Goal: Information Seeking & Learning: Learn about a topic

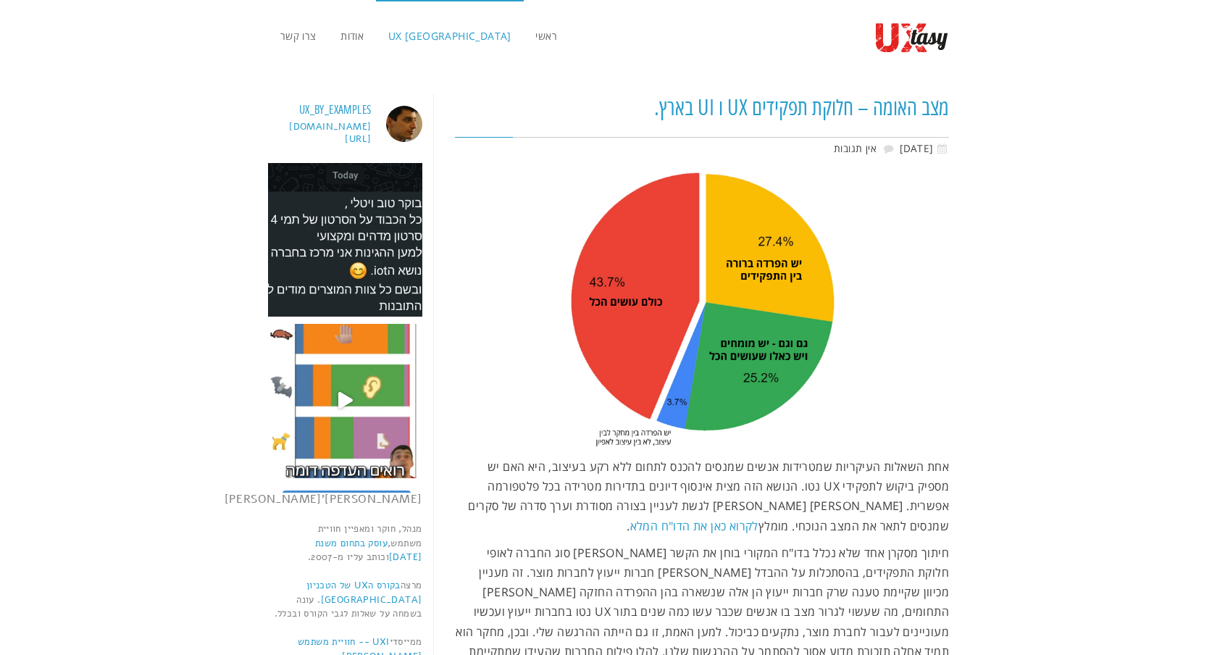
click at [419, 38] on span "UX [GEOGRAPHIC_DATA]" at bounding box center [449, 36] width 123 height 14
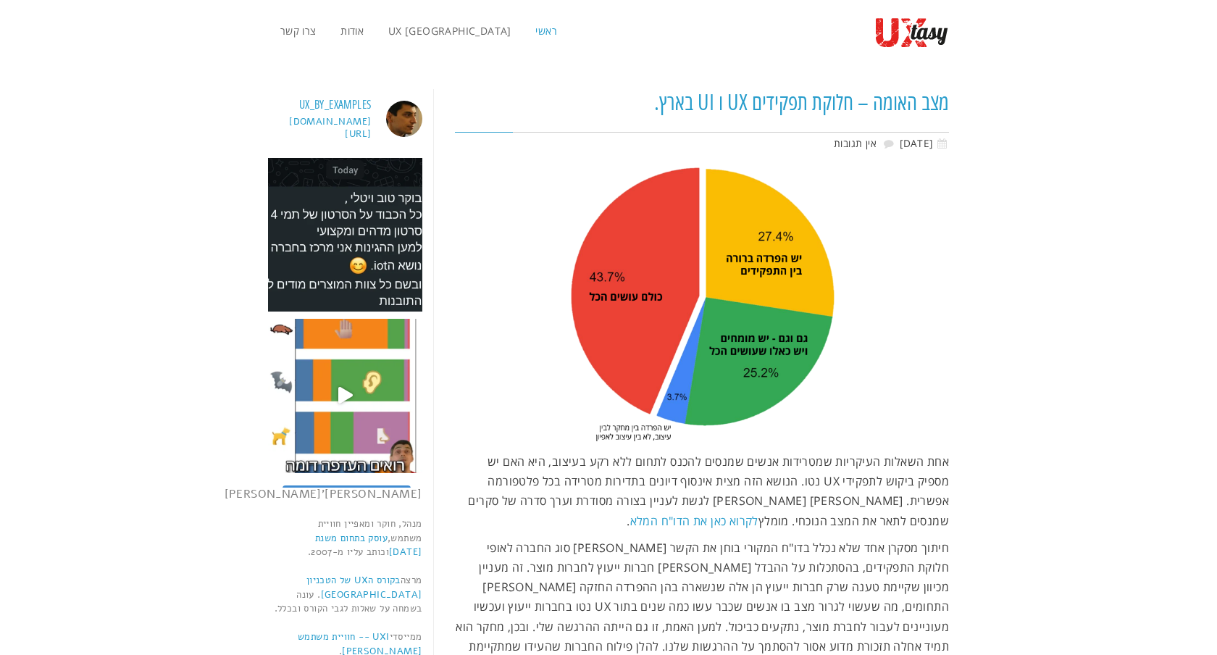
click at [535, 30] on span "ראשי" at bounding box center [546, 31] width 22 height 14
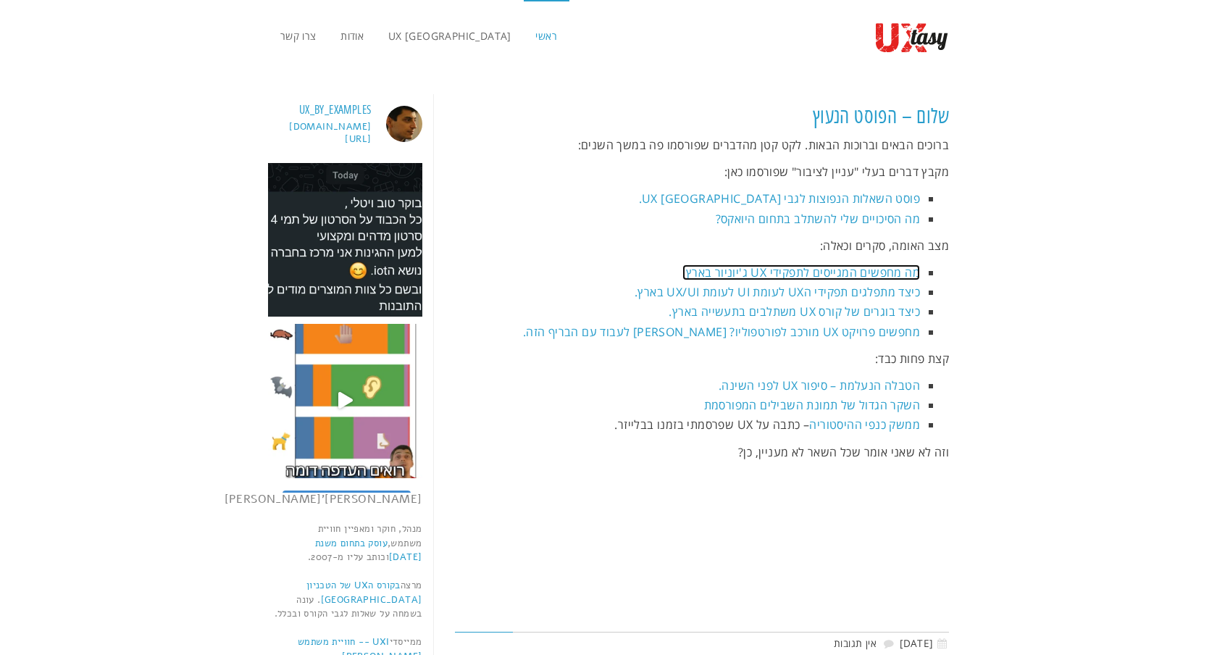
click at [885, 267] on link "מה מחפשים המגייסים לתפקידי UX ג'יוניור בארץ." at bounding box center [801, 272] width 238 height 16
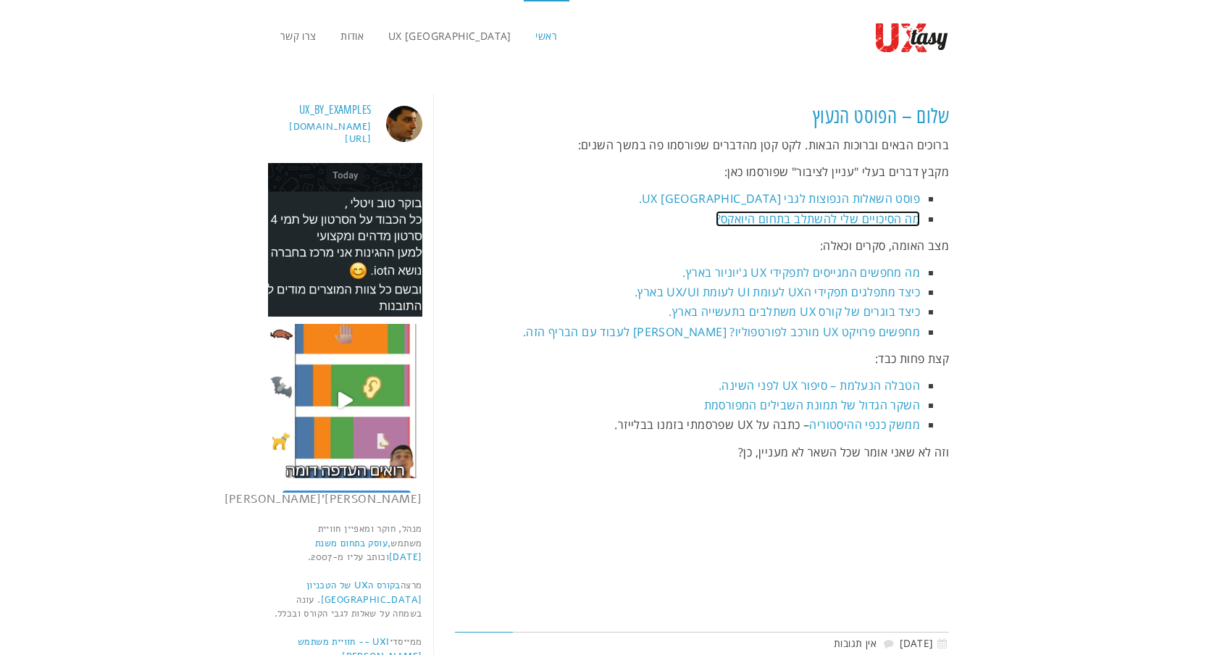
click at [868, 216] on link "מה הסיכויים שלי להשתלב בתחום היואקס?" at bounding box center [818, 219] width 204 height 16
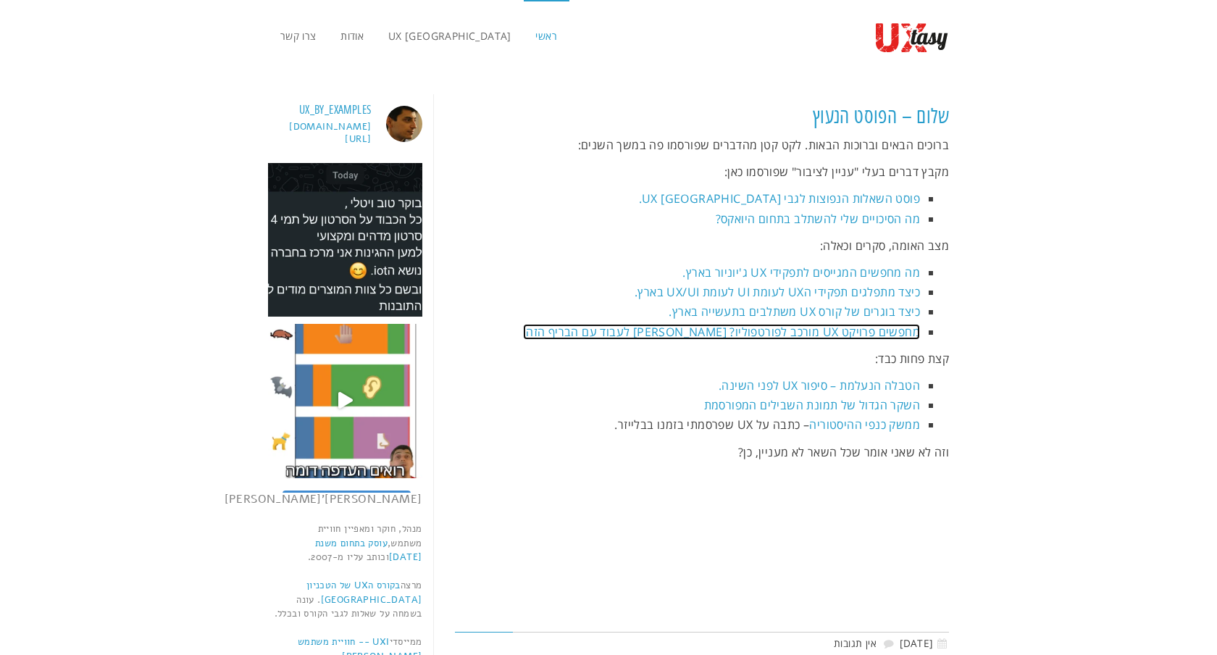
click at [863, 333] on link "מחפשים פרויקט UX מורכב לפורטפוליו? נסו לעבוד עם הבריף הזה." at bounding box center [721, 332] width 397 height 16
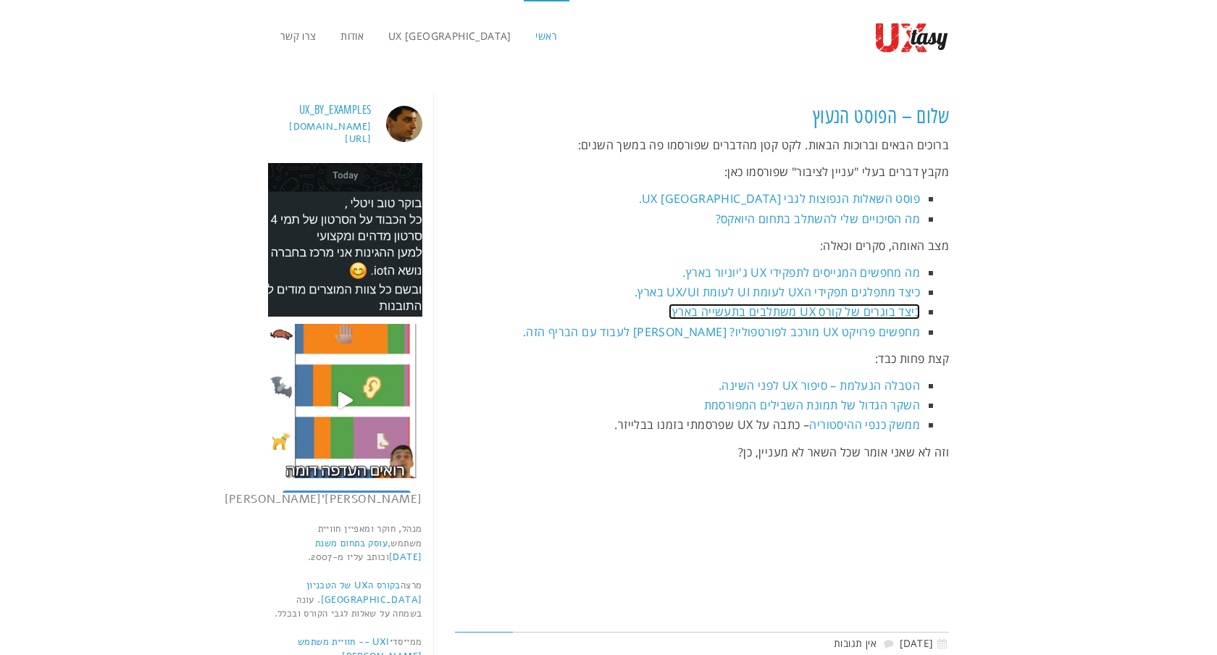
click at [857, 312] on link "כיצד בוגרים של קורס UX משתלבים בתעשייה בארץ." at bounding box center [793, 311] width 251 height 16
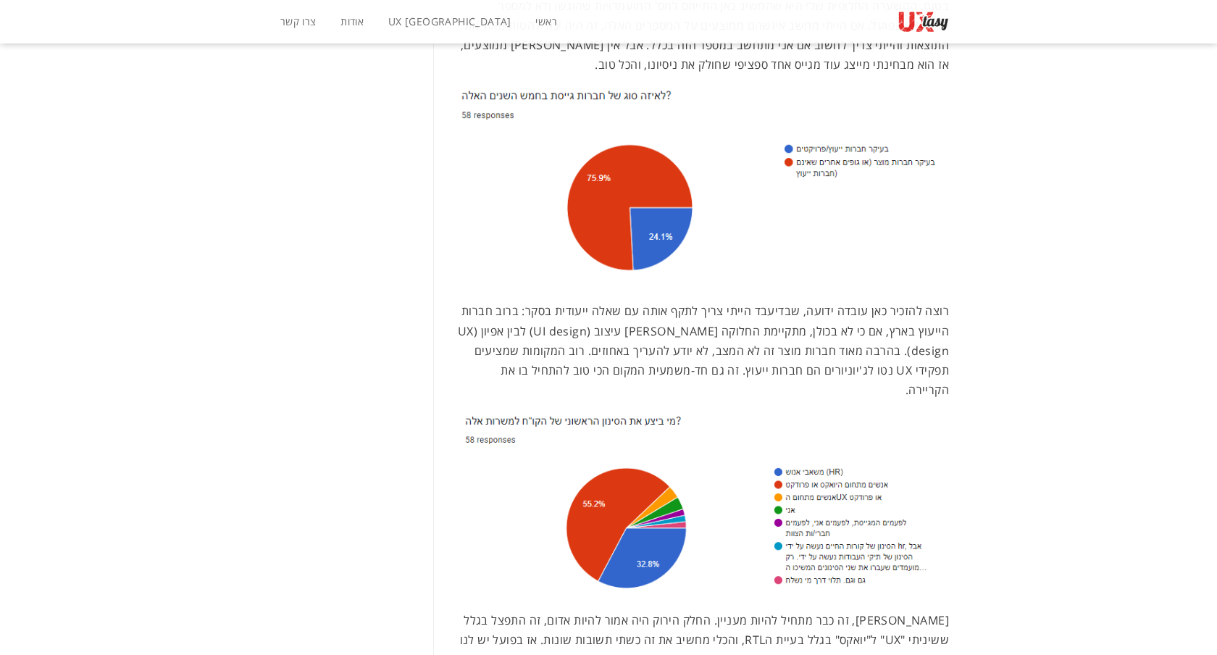
scroll to position [1227, 0]
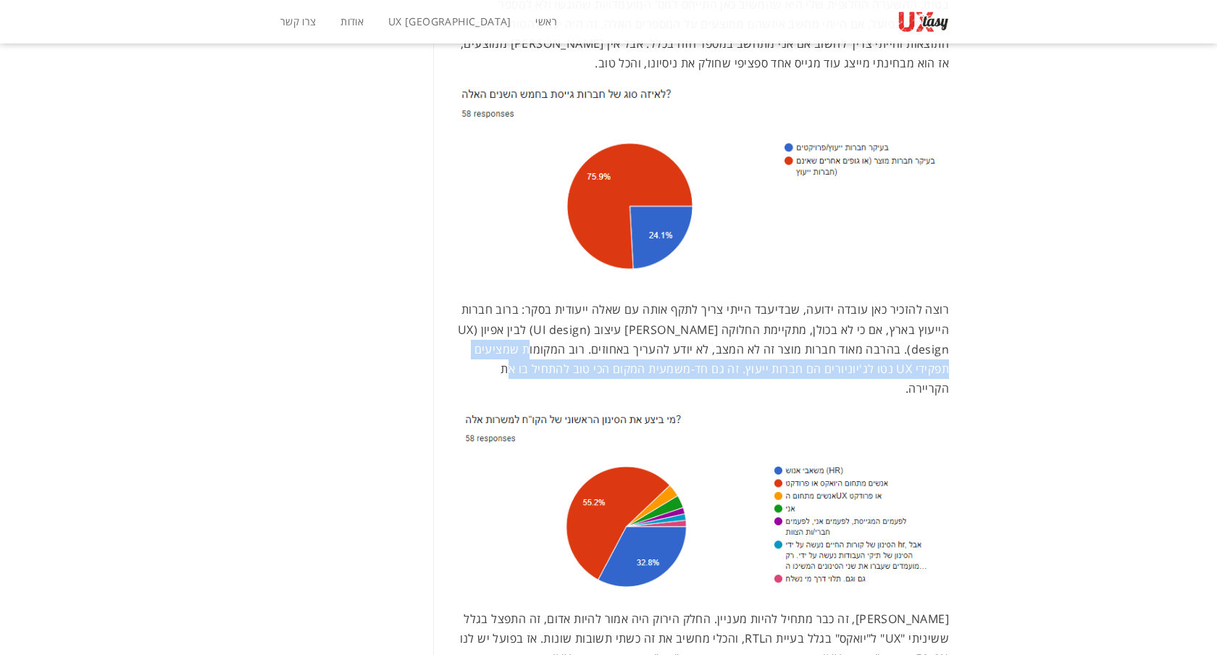
drag, startPoint x: 553, startPoint y: 317, endPoint x: 530, endPoint y: 330, distance: 26.0
click at [530, 330] on p "רוצה להזכיר כאן עובדה ידועה, שבדיעבד הייתי צריך לתקף אותה עם שאלה ייעודית בסקר:…" at bounding box center [702, 239] width 495 height 318
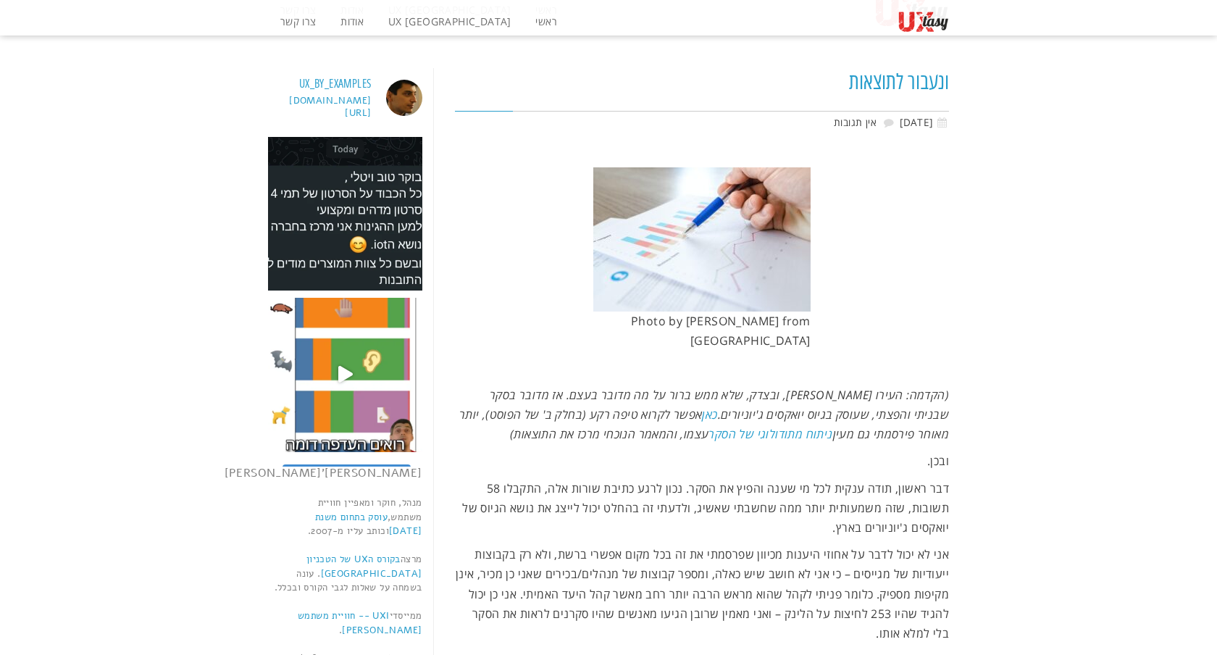
scroll to position [0, 0]
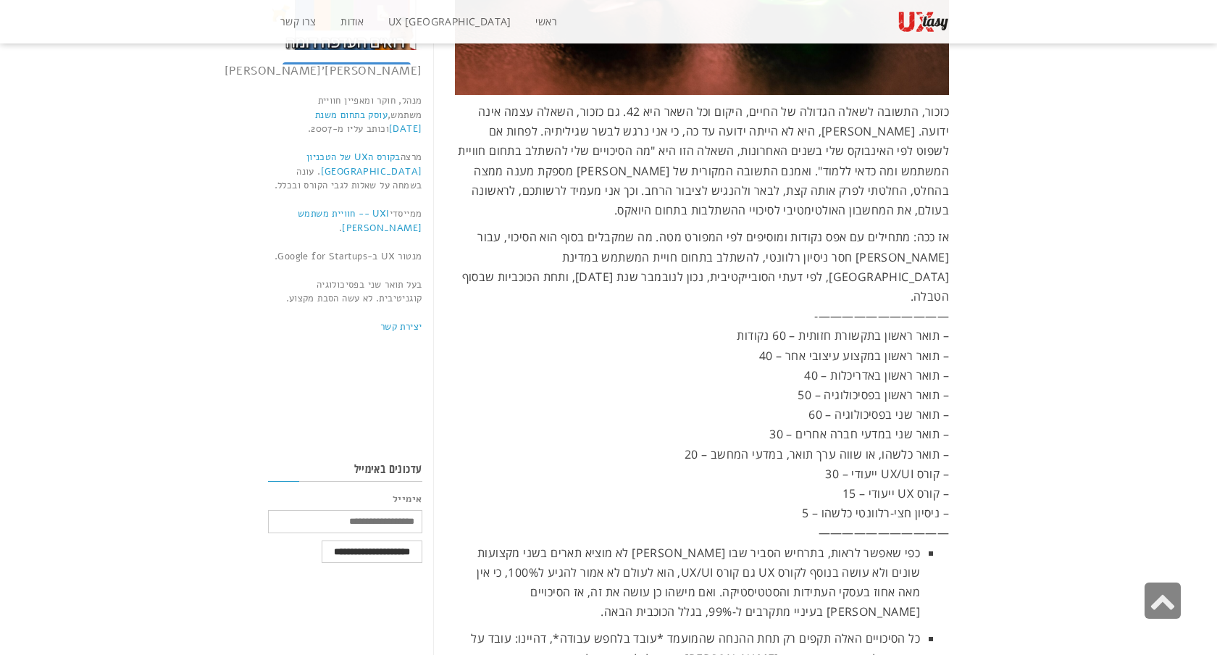
scroll to position [432, 0]
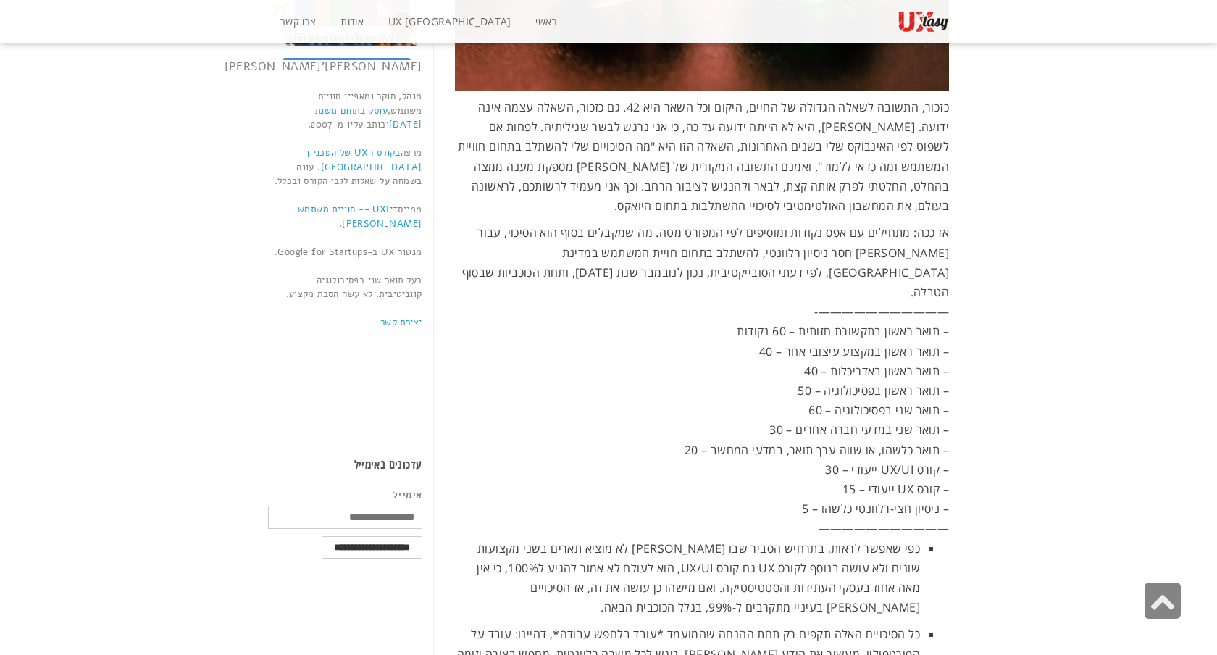
click at [973, 210] on div "מה הסיכויים שלי להשתלב בתחום? נובמבר 18, 2021 אין תגובות אז ככה: מתחילים עם אפס…" at bounding box center [608, 624] width 1217 height 1968
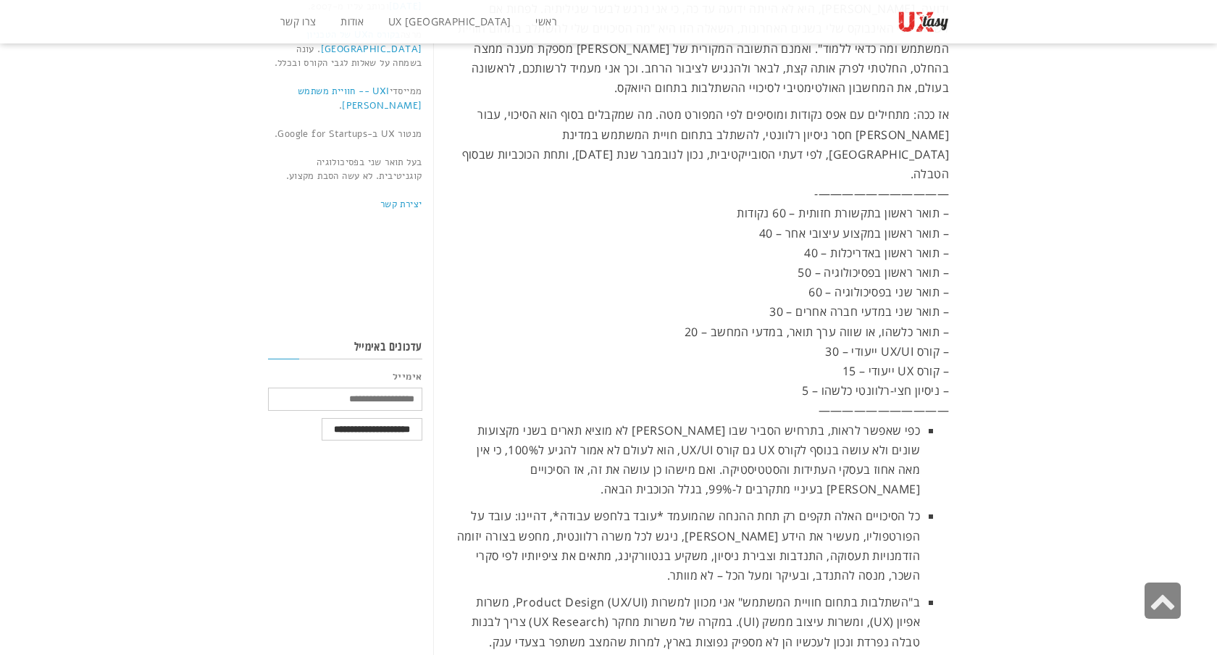
scroll to position [562, 0]
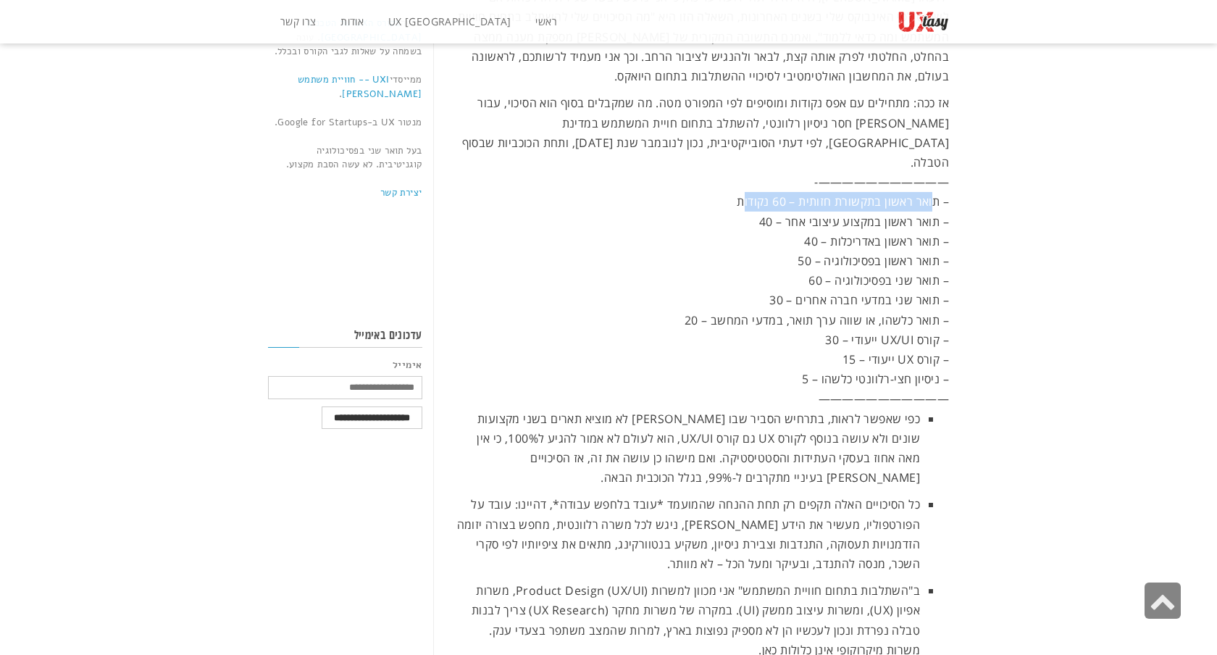
drag, startPoint x: 747, startPoint y: 179, endPoint x: 910, endPoint y: 175, distance: 162.3
click at [931, 192] on div "– תואר ראשון בתקשורת חזותית – 60 נקודות" at bounding box center [702, 202] width 495 height 20
click at [729, 192] on div "– תואר ראשון בתקשורת חזותית – 60 נקודות" at bounding box center [702, 202] width 495 height 20
drag, startPoint x: 770, startPoint y: 180, endPoint x: 939, endPoint y: 175, distance: 169.5
click at [939, 192] on div "– תואר ראשון בתקשורת חזותית – 60 נקודות" at bounding box center [702, 202] width 495 height 20
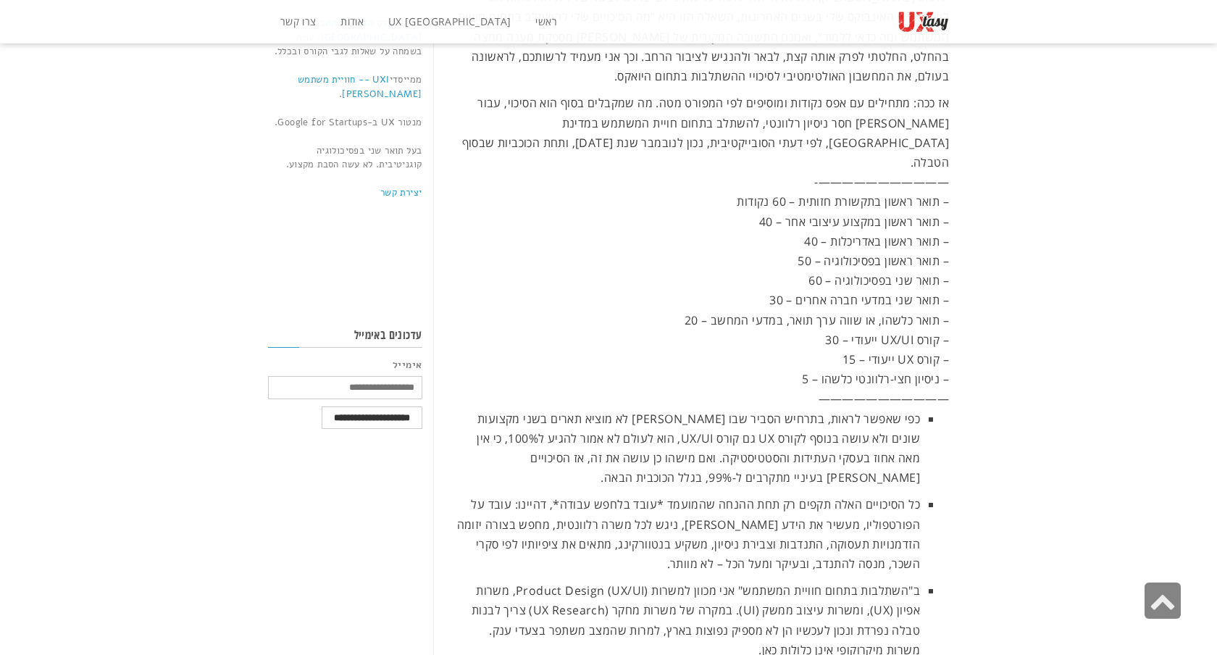
click at [991, 238] on div "מה הסיכויים שלי להשתלב בתחום? נובמבר 18, 2021 אין תגובות אז ככה: מתחילים עם אפס…" at bounding box center [608, 494] width 1217 height 1968
click at [784, 192] on div "– תואר ראשון בתקשורת חזותית – 60 נקודות" at bounding box center [702, 202] width 495 height 20
click at [969, 324] on div "מה הסיכויים שלי להשתלב בתחום? נובמבר 18, 2021 אין תגובות אז ככה: מתחילים עם אפס…" at bounding box center [608, 494] width 1217 height 1968
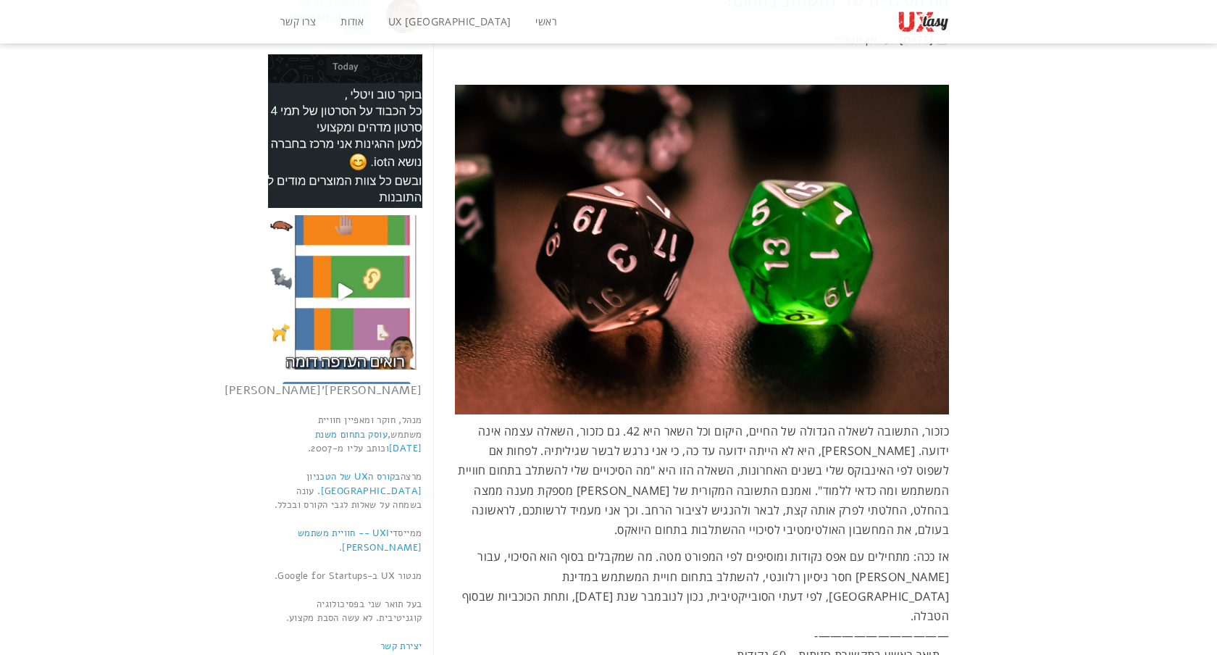
scroll to position [0, 0]
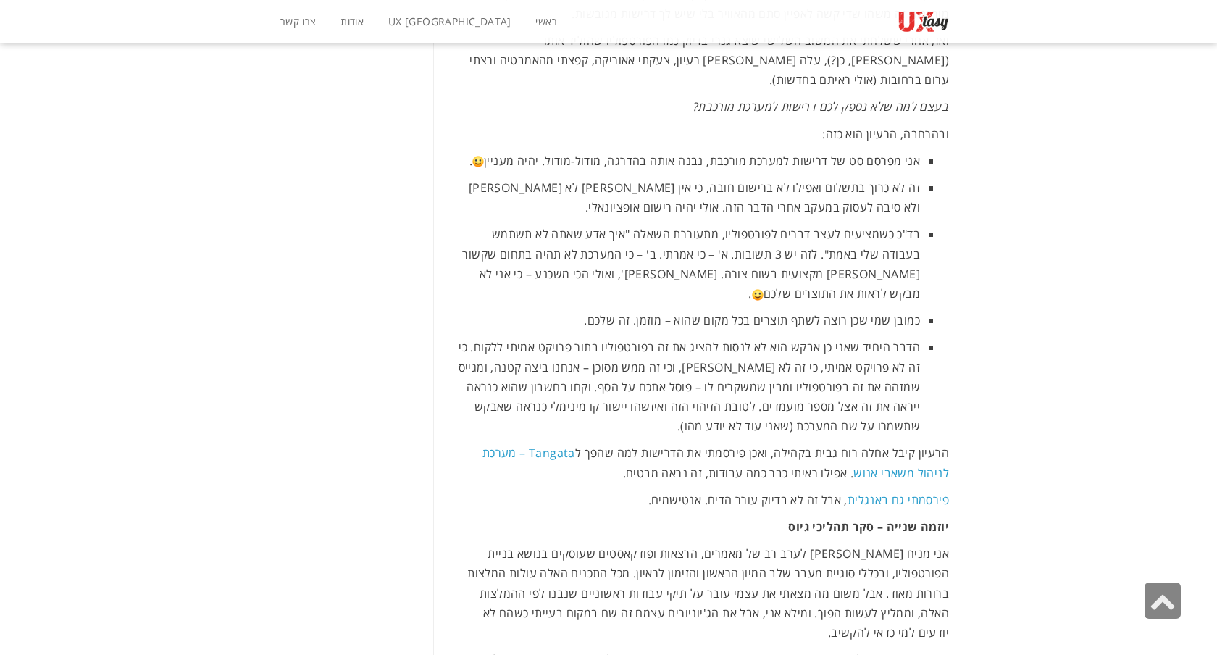
scroll to position [998, 0]
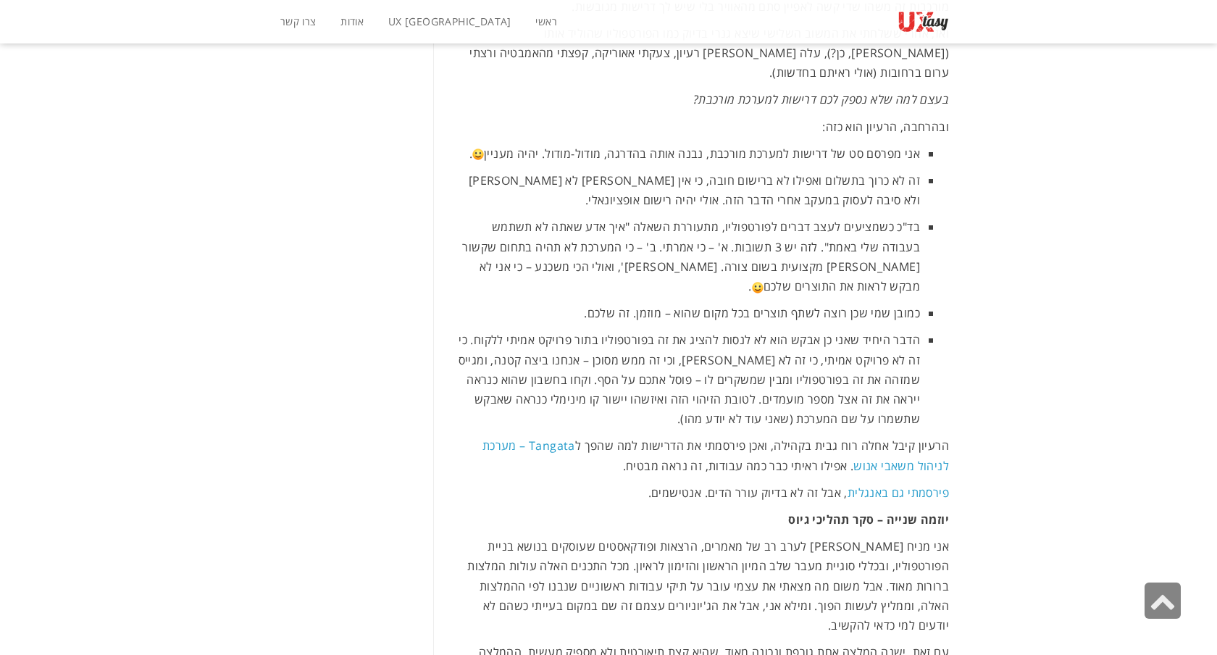
click at [1015, 222] on div "ג'יוניורים ופורטפוליויהם [DATE] 3 תגובות איכשהו יצא שהייתי כל כך עסוק בלצעוק תח…" at bounding box center [608, 591] width 1217 height 3034
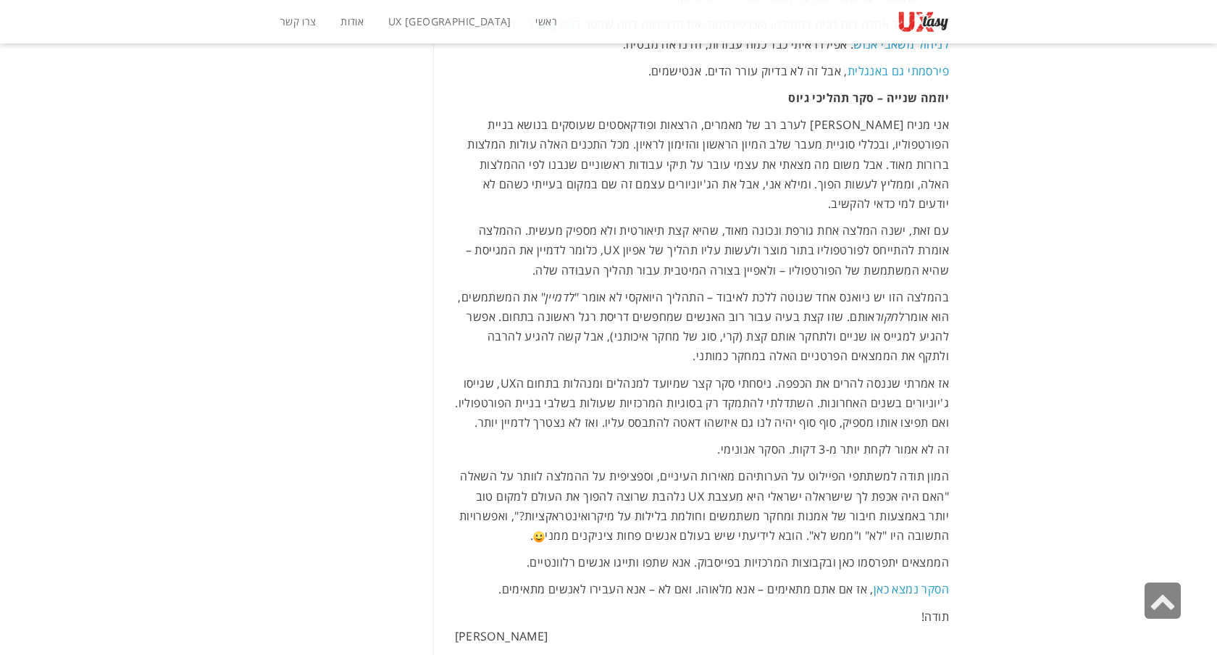
scroll to position [1427, 0]
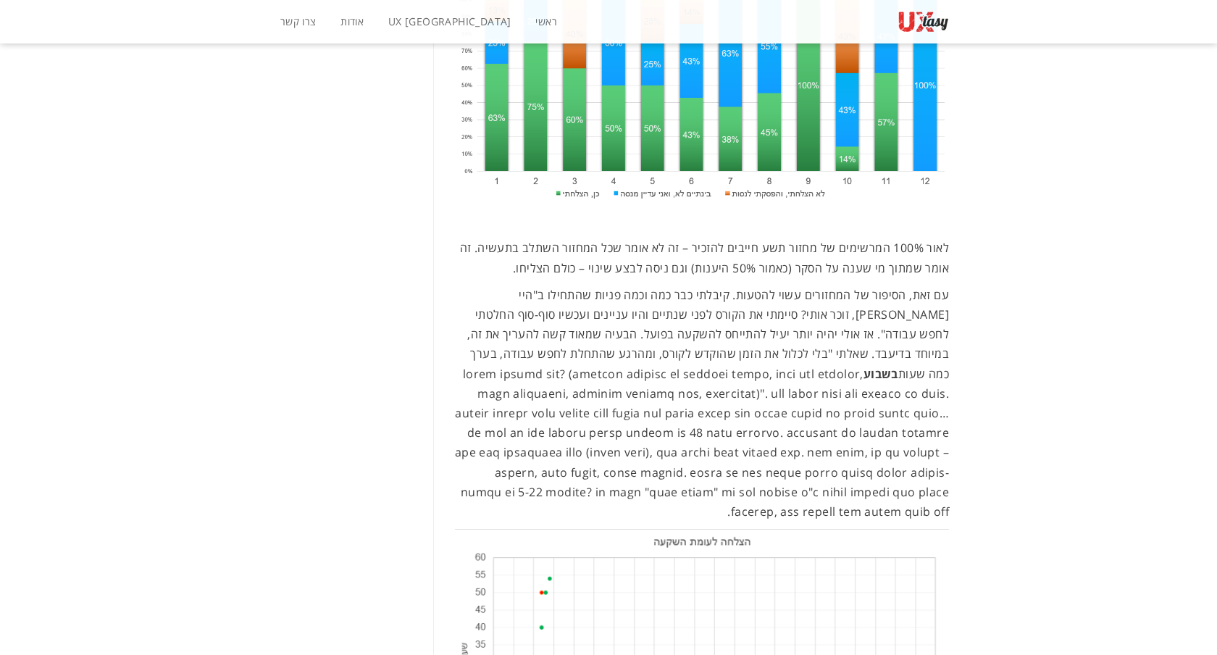
scroll to position [2365, 0]
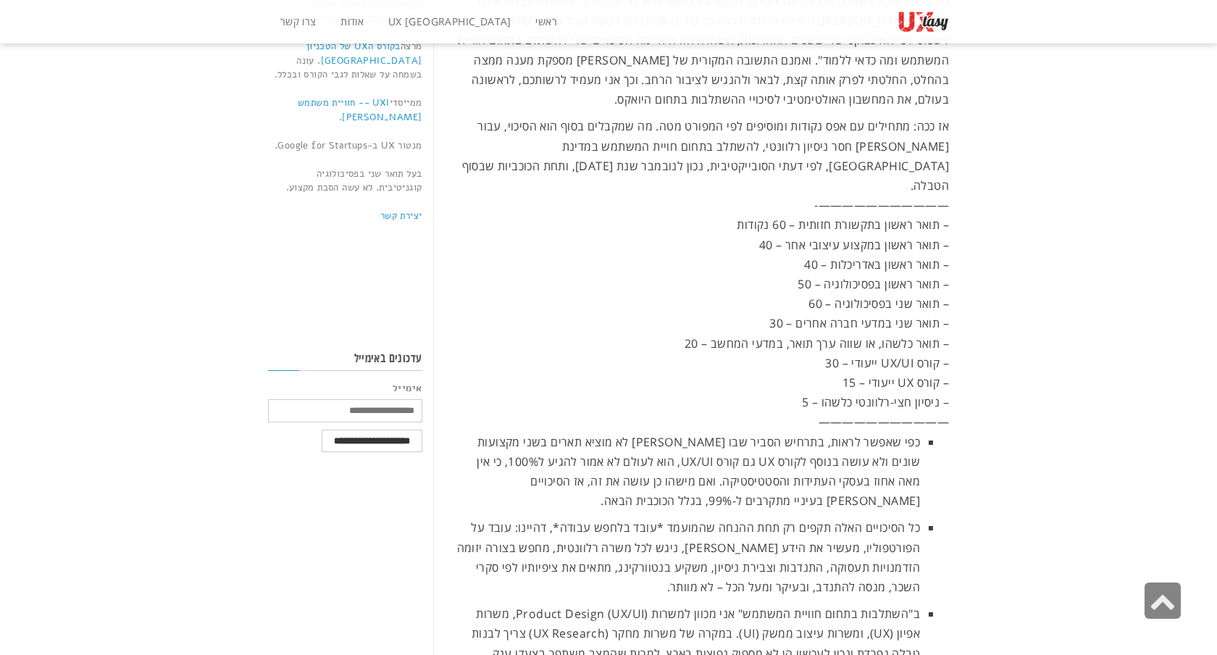
scroll to position [498, 0]
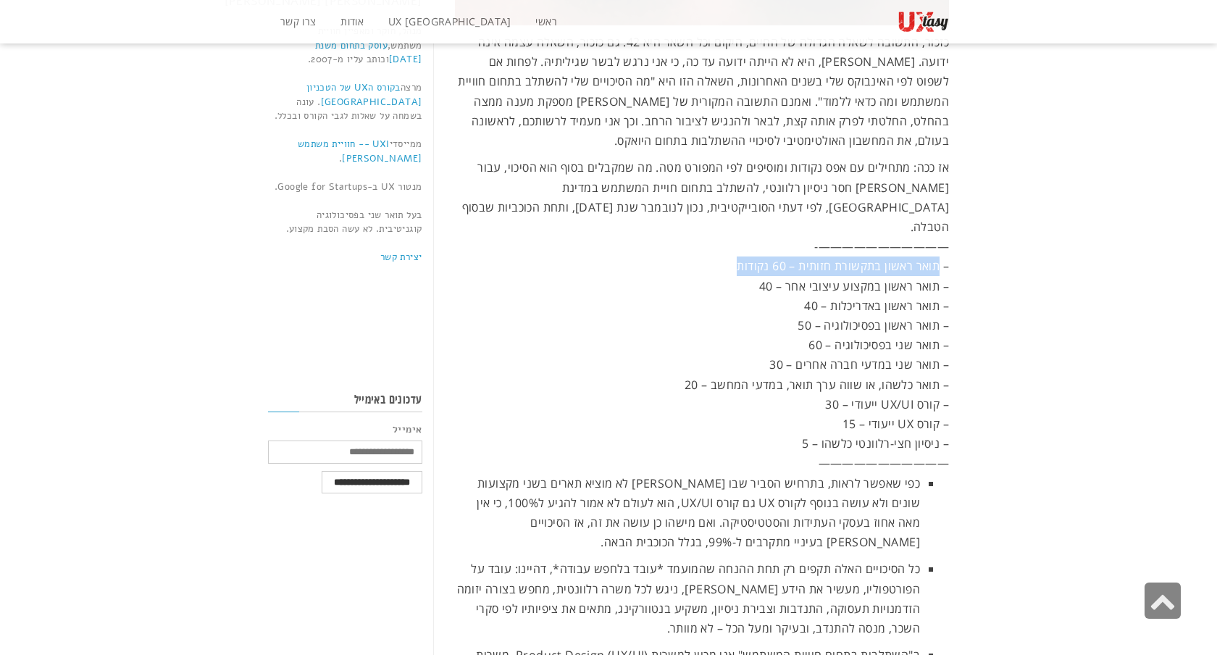
drag, startPoint x: 739, startPoint y: 246, endPoint x: 939, endPoint y: 243, distance: 199.9
click at [939, 256] on div "– תואר ראשון בתקשורת חזותית – 60 נקודות" at bounding box center [702, 266] width 495 height 20
drag, startPoint x: 936, startPoint y: 265, endPoint x: 765, endPoint y: 269, distance: 171.0
click at [765, 277] on div "– תואר ראשון במקצוע עיצובי אחר – 40" at bounding box center [702, 287] width 495 height 20
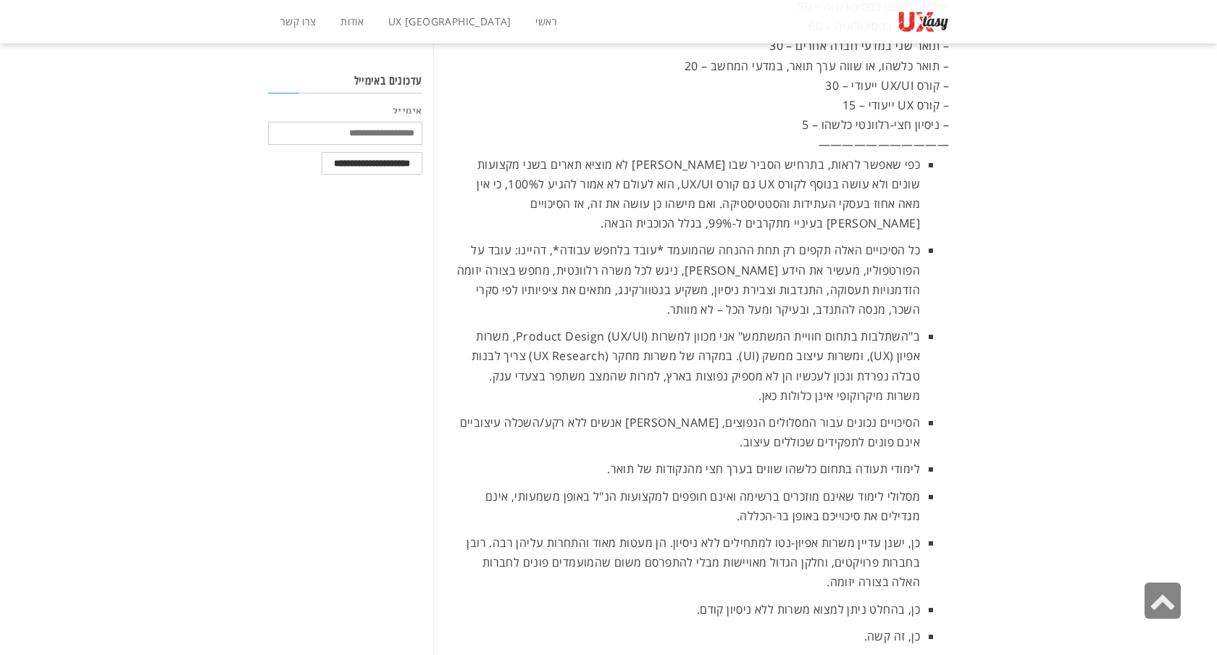
scroll to position [0, 0]
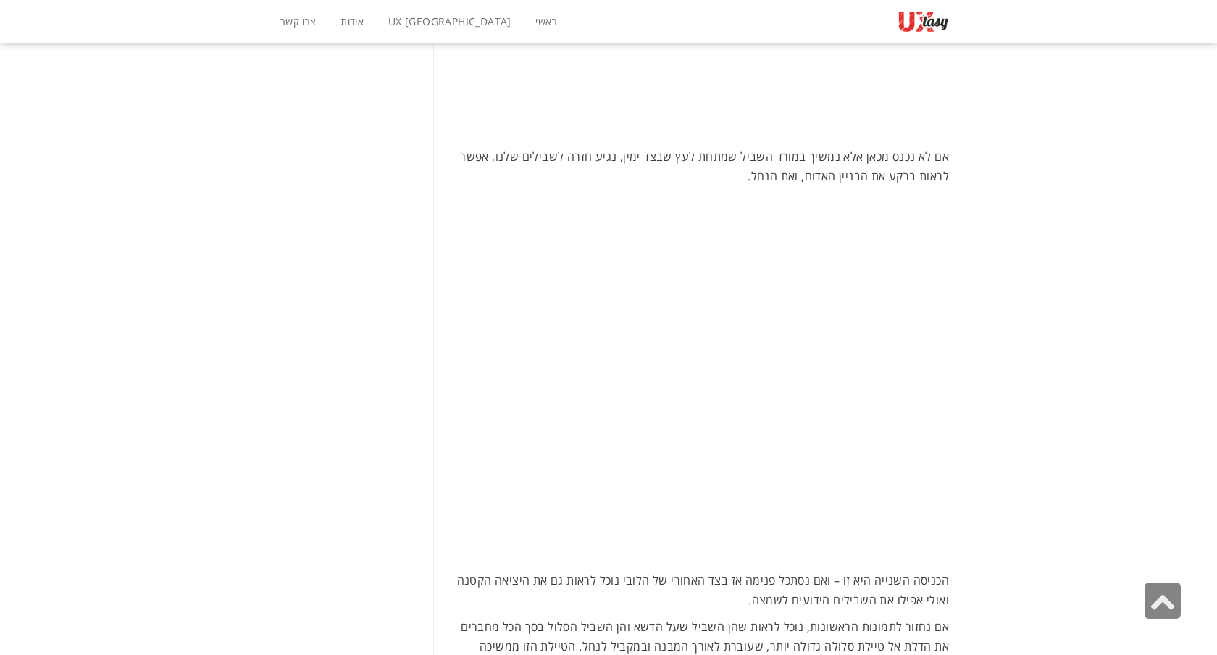
scroll to position [2566, 0]
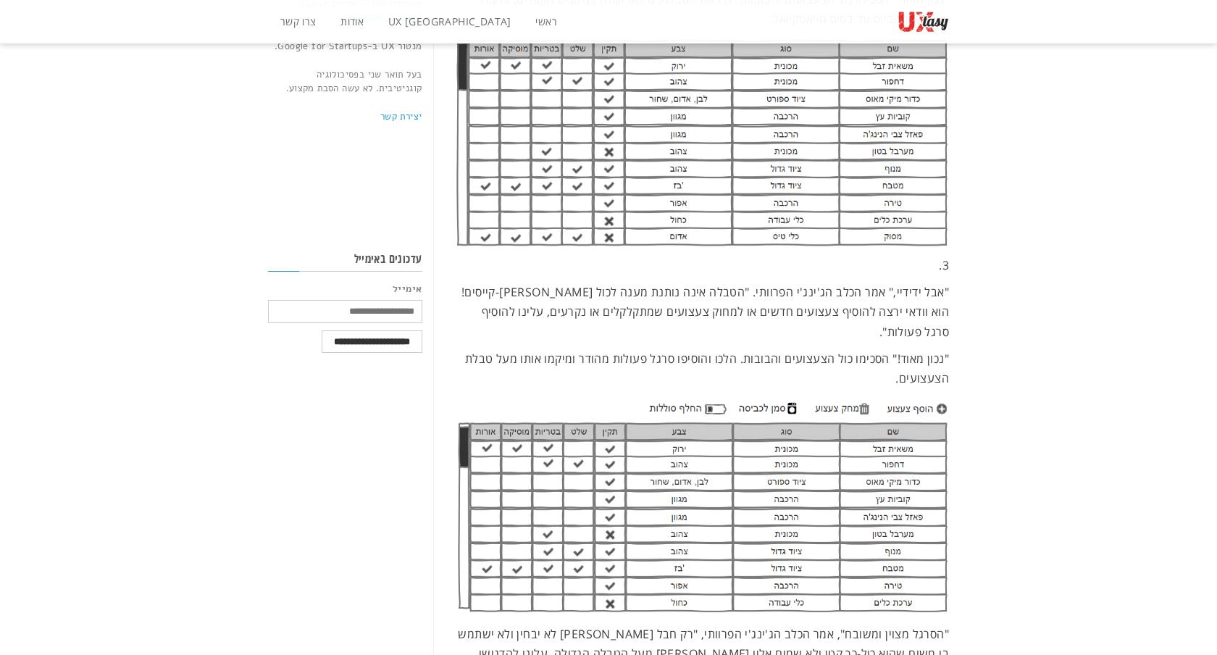
scroll to position [558, 0]
